Goal: Task Accomplishment & Management: Manage account settings

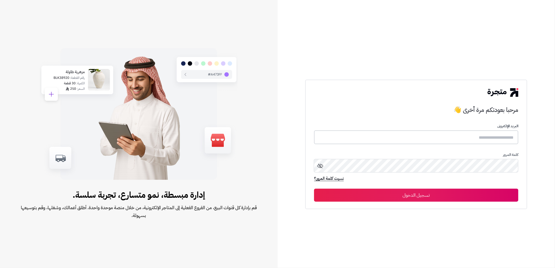
type input "**********"
click at [439, 190] on button "تسجيل الدخول" at bounding box center [416, 194] width 204 height 13
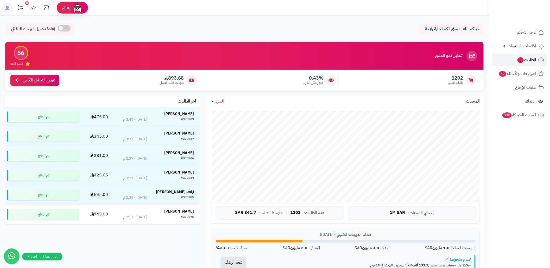
click at [515, 59] on link "الطلبات 5" at bounding box center [519, 60] width 55 height 12
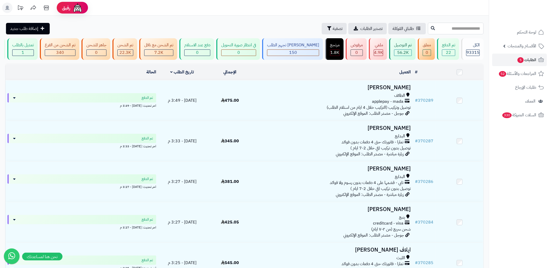
click at [455, 27] on input "text" at bounding box center [456, 29] width 56 height 12
paste input "******"
type input "******"
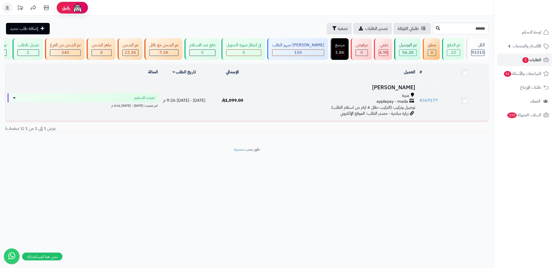
click at [326, 99] on div "عنيزة" at bounding box center [337, 96] width 157 height 6
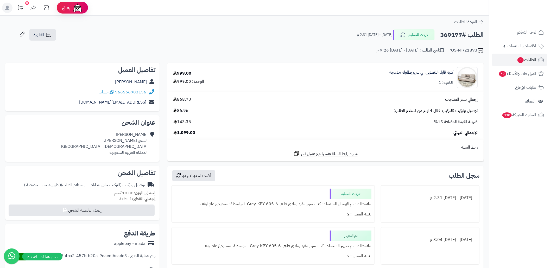
click at [323, 68] on div "كنبة قابلة للتعديل الي سرير بطاولة مدمجة الكمية: 1" at bounding box center [373, 77] width 218 height 21
click at [454, 37] on h2 "الطلب #369177" at bounding box center [461, 35] width 43 height 11
copy h2 "369177"
drag, startPoint x: 147, startPoint y: 90, endPoint x: 117, endPoint y: 95, distance: 30.5
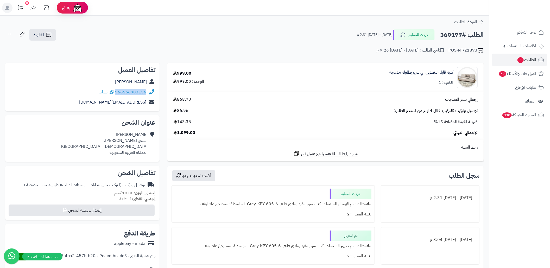
click at [117, 95] on div "966566903156 واتساب" at bounding box center [82, 92] width 146 height 10
copy div "966566903156"
click at [516, 67] on link "المراجعات والأسئلة 52" at bounding box center [519, 73] width 55 height 12
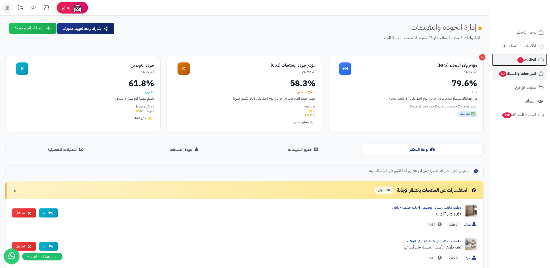
click at [515, 54] on link "الطلبات 5" at bounding box center [519, 60] width 55 height 12
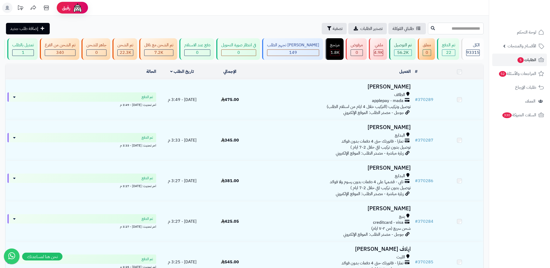
drag, startPoint x: 0, startPoint y: 0, endPoint x: 439, endPoint y: 26, distance: 439.5
click at [439, 26] on input "text" at bounding box center [456, 29] width 56 height 12
paste input "******"
type input "******"
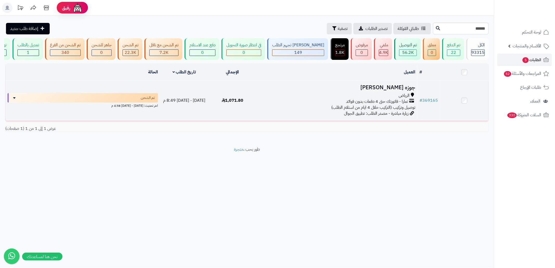
click at [367, 105] on span "تمارا - فاتورتك حتى 4 دفعات بدون فوائد" at bounding box center [377, 102] width 62 height 6
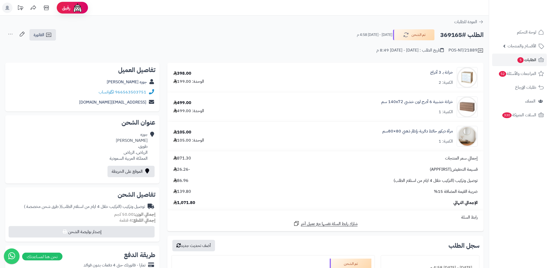
click at [446, 33] on h2 "الطلب #369165" at bounding box center [461, 35] width 43 height 11
copy h2 "369165"
click at [200, 35] on div "الطلب #369165 تم الشحن [DATE] - [DATE] 4:58 م الفاتورة طباعة الفاتورة إرسال الف…" at bounding box center [244, 35] width 478 height 12
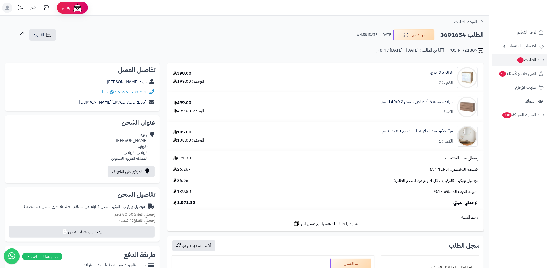
click at [454, 36] on h2 "الطلب #369165" at bounding box center [461, 35] width 43 height 11
copy h2 "369165"
click at [278, 36] on div "الطلب #369165 تم الشحن [DATE] - [DATE] 4:58 م الفاتورة طباعة الفاتورة إرسال الف…" at bounding box center [244, 35] width 478 height 12
click at [446, 38] on h2 "الطلب #369165" at bounding box center [461, 35] width 43 height 11
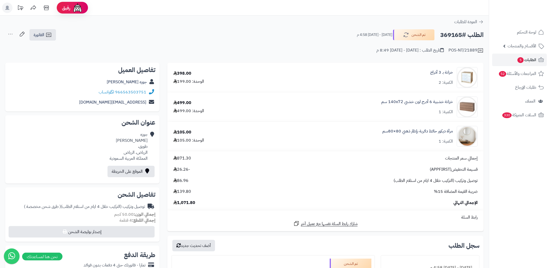
click at [446, 38] on h2 "الطلب #369165" at bounding box center [461, 35] width 43 height 11
copy h2 "369165"
click at [42, 34] on span "الفاتورة" at bounding box center [39, 35] width 11 height 6
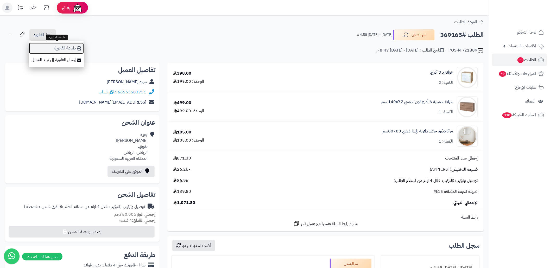
click at [59, 44] on link "طباعة الفاتورة" at bounding box center [56, 48] width 55 height 12
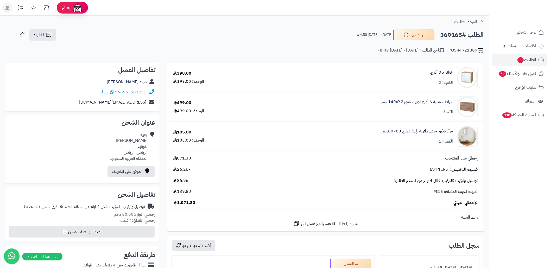
click at [456, 36] on h2 "الطلب #369165" at bounding box center [461, 35] width 43 height 11
copy h2 "369165"
